Goal: Task Accomplishment & Management: Manage account settings

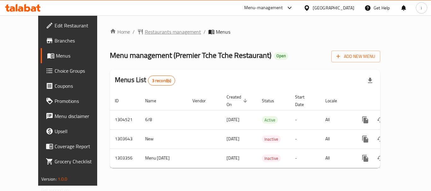
click at [145, 36] on span "Restaurants management" at bounding box center [173, 32] width 56 height 8
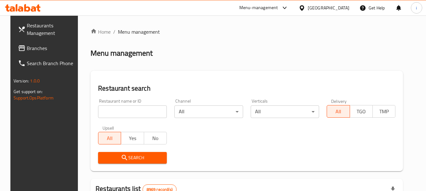
click at [131, 113] on input "search" at bounding box center [132, 112] width 69 height 13
paste input "702787"
type input "702787"
click button "Search" at bounding box center [132, 158] width 69 height 12
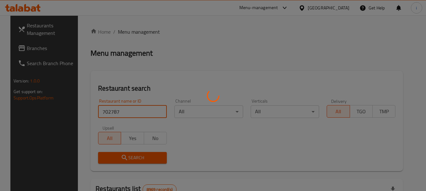
click button "Search" at bounding box center [132, 158] width 69 height 12
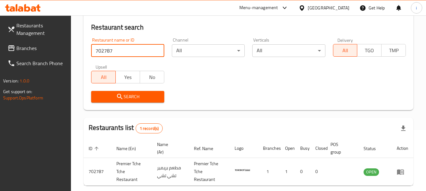
scroll to position [90, 0]
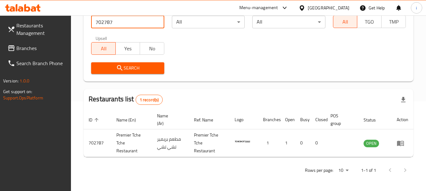
drag, startPoint x: 343, startPoint y: 5, endPoint x: 343, endPoint y: 11, distance: 5.7
click at [343, 6] on div "Qatar" at bounding box center [329, 7] width 42 height 7
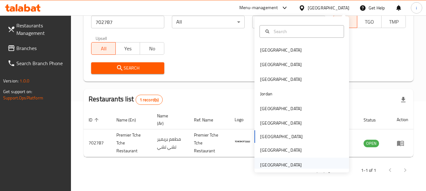
click at [292, 165] on div "[GEOGRAPHIC_DATA]" at bounding box center [281, 165] width 42 height 7
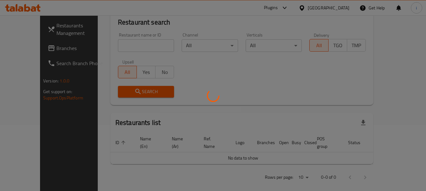
scroll to position [90, 0]
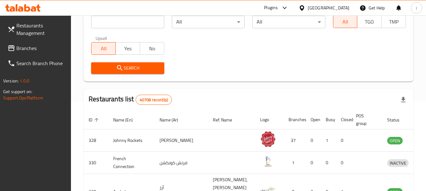
click at [24, 49] on span "Branches" at bounding box center [41, 48] width 50 height 8
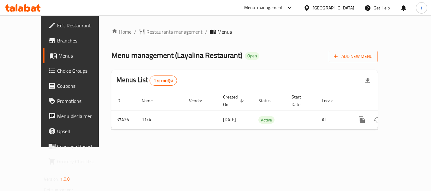
click at [158, 28] on span "Restaurants management" at bounding box center [174, 32] width 56 height 8
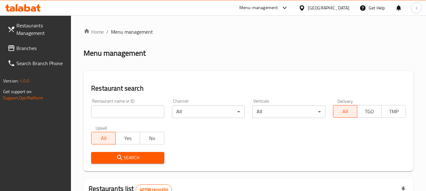
click at [141, 112] on input "search" at bounding box center [127, 112] width 73 height 13
paste input "19436"
type input "19436"
click button "Search" at bounding box center [127, 158] width 73 height 12
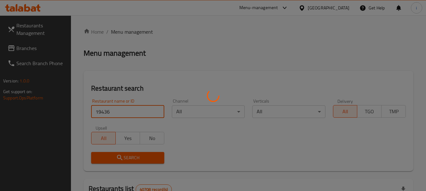
click button "Search" at bounding box center [127, 158] width 73 height 12
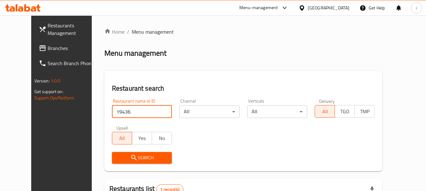
click at [324, 8] on div "[GEOGRAPHIC_DATA]" at bounding box center [329, 7] width 42 height 7
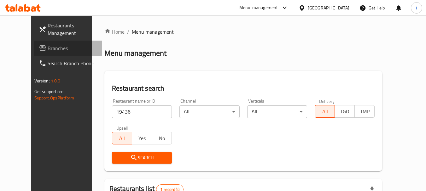
click at [48, 49] on span "Branches" at bounding box center [73, 48] width 50 height 8
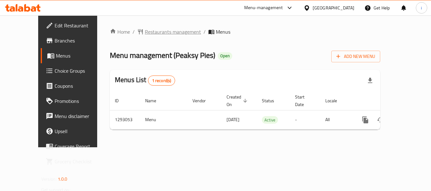
click at [153, 30] on span "Restaurants management" at bounding box center [173, 32] width 56 height 8
click at [334, 8] on div "[GEOGRAPHIC_DATA]" at bounding box center [333, 7] width 42 height 7
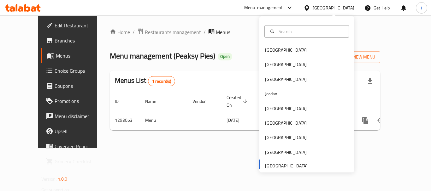
click at [293, 166] on div "Bahrain Egypt Iraq Jordan Kuwait Oman Qatar Saudi Arabia United Arab Emirates" at bounding box center [306, 108] width 95 height 130
click at [56, 55] on span "Menus" at bounding box center [80, 56] width 49 height 8
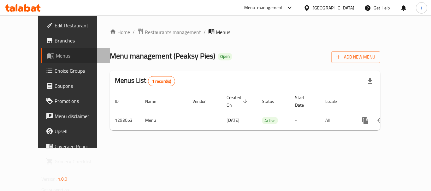
click at [56, 57] on span "Menus" at bounding box center [80, 56] width 49 height 8
drag, startPoint x: 271, startPoint y: 6, endPoint x: 262, endPoint y: 16, distance: 13.8
click at [272, 8] on div "Menu-management" at bounding box center [263, 8] width 39 height 8
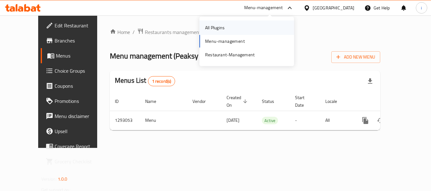
click at [253, 29] on div "All Plugins" at bounding box center [246, 27] width 95 height 15
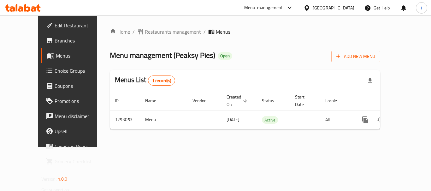
click at [151, 33] on span "Restaurants management" at bounding box center [173, 32] width 56 height 8
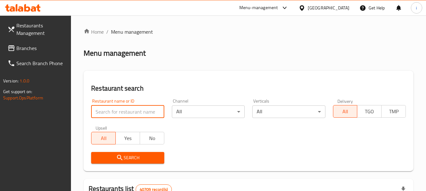
click at [138, 111] on input "search" at bounding box center [127, 112] width 73 height 13
paste input "698036"
type input "698036"
click button "Search" at bounding box center [127, 158] width 73 height 12
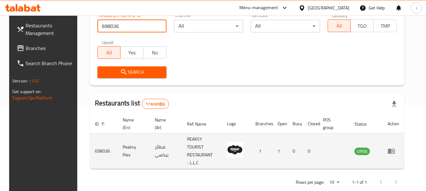
scroll to position [90, 0]
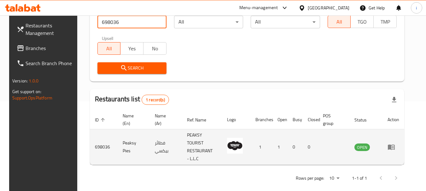
click at [395, 145] on icon "enhanced table" at bounding box center [391, 147] width 7 height 5
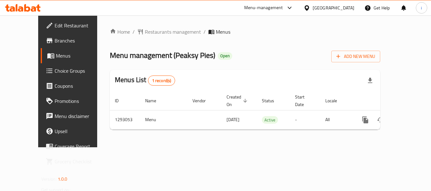
click at [318, 9] on div "[GEOGRAPHIC_DATA]" at bounding box center [333, 7] width 42 height 7
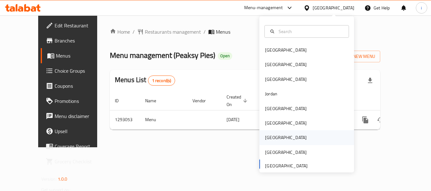
click at [269, 138] on div "[GEOGRAPHIC_DATA]" at bounding box center [286, 137] width 42 height 7
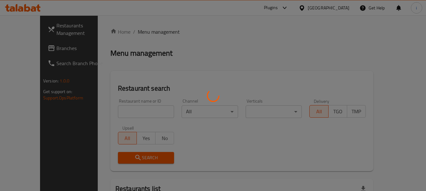
click at [33, 48] on div at bounding box center [213, 95] width 426 height 191
click at [33, 49] on div at bounding box center [213, 95] width 426 height 191
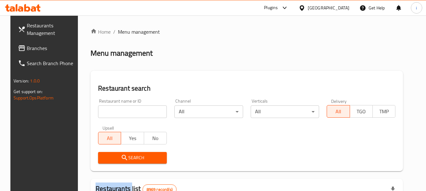
click at [39, 49] on span "Branches" at bounding box center [52, 48] width 50 height 8
